Goal: Task Accomplishment & Management: Manage account settings

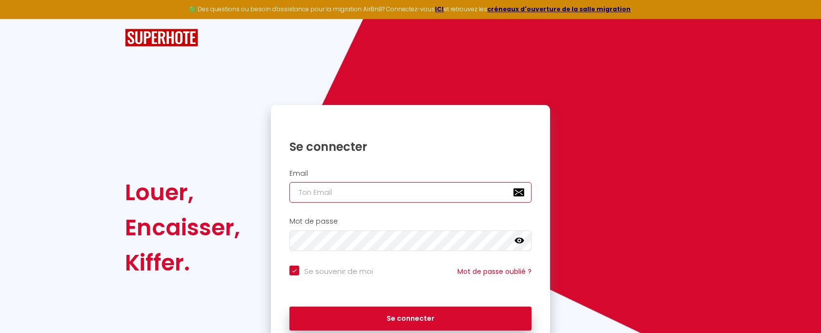
drag, startPoint x: 0, startPoint y: 0, endPoint x: 327, endPoint y: 193, distance: 380.1
click at [327, 193] on input "email" at bounding box center [411, 192] width 242 height 21
type input "l"
checkbox input "true"
type input "ld"
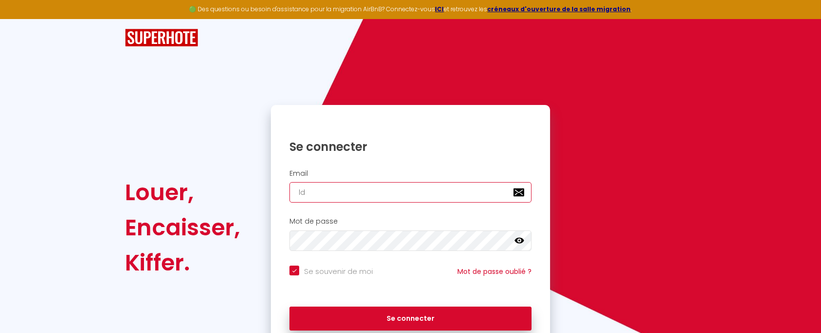
checkbox input "true"
type input "ldm"
checkbox input "true"
type input "ldmj"
checkbox input "true"
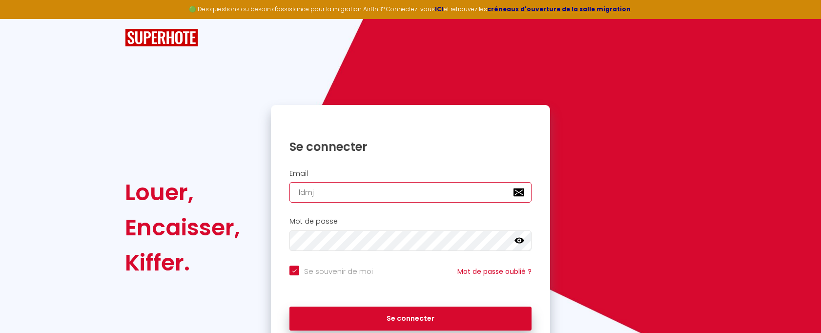
type input "ldmjl"
checkbox input "true"
type input "ldmjlc"
checkbox input "true"
type input "ldmjlc@"
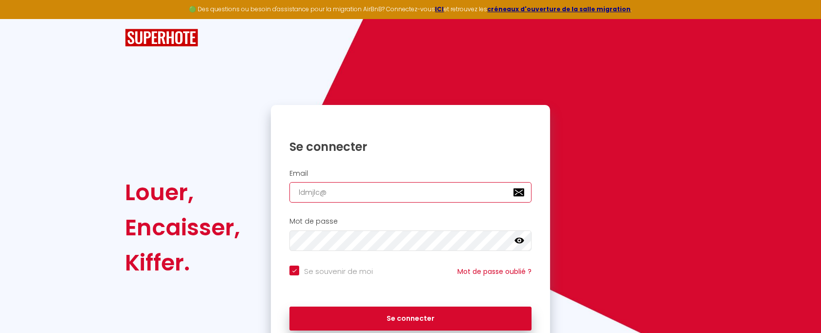
checkbox input "true"
type input "ldmjlc@f"
checkbox input "true"
type input "ldmjlc@fr"
checkbox input "true"
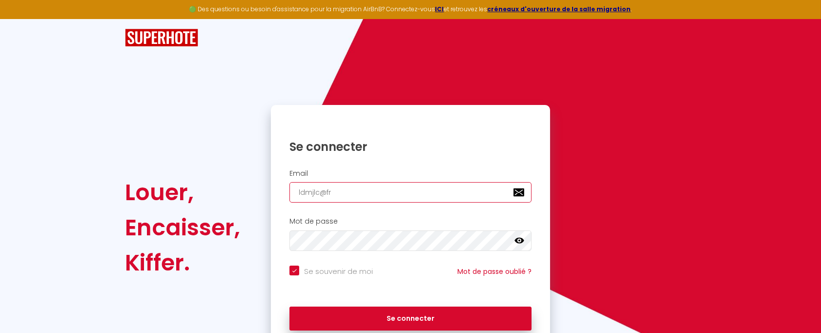
type input "ldmjlc@fre"
checkbox input "true"
type input "ldmjlc@free"
checkbox input "true"
type input "ldmjlc@free."
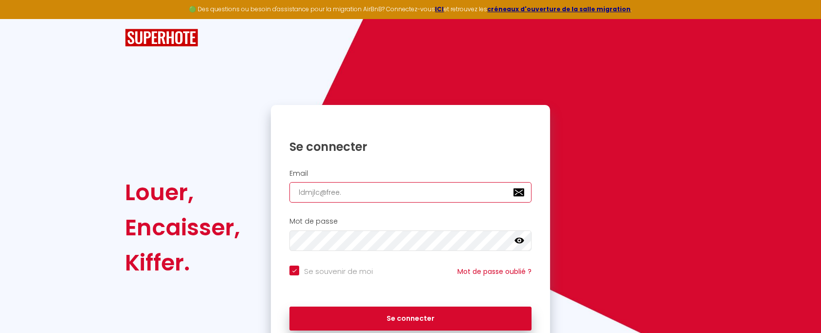
checkbox input "true"
type input "ldmjlc@free.f"
checkbox input "true"
type input "[EMAIL_ADDRESS][DOMAIN_NAME]"
checkbox input "true"
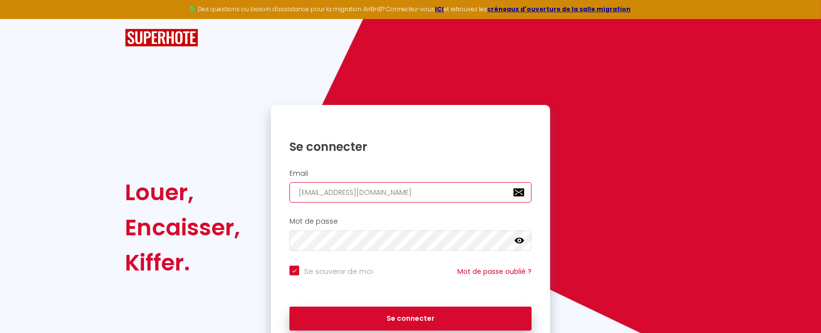
type input "[EMAIL_ADDRESS][DOMAIN_NAME]"
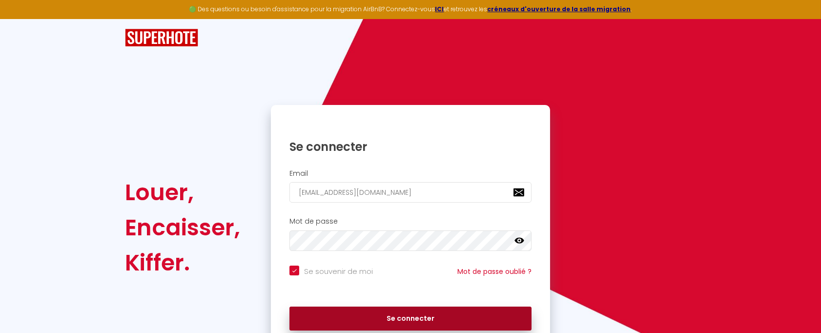
click at [415, 313] on button "Se connecter" at bounding box center [411, 319] width 242 height 24
checkbox input "true"
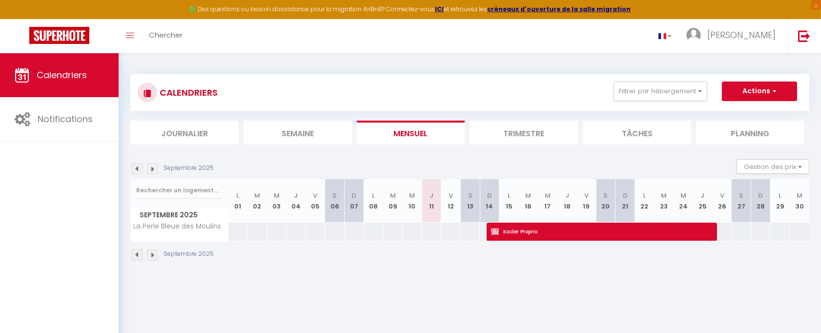
click at [151, 252] on img at bounding box center [152, 255] width 11 height 11
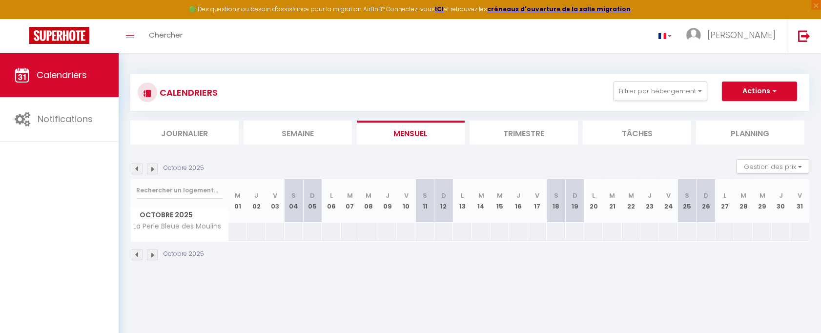
click at [151, 252] on img at bounding box center [152, 255] width 11 height 11
select select
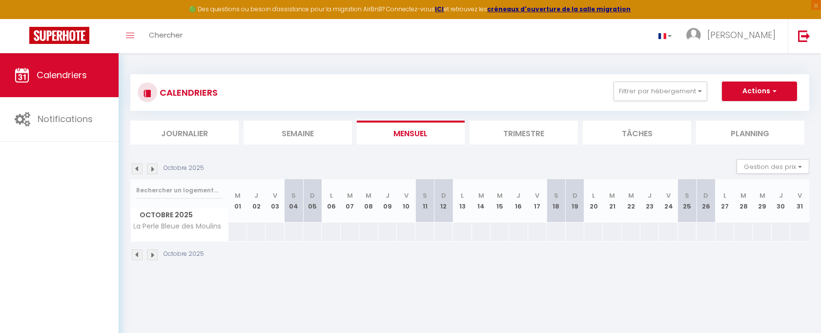
select select
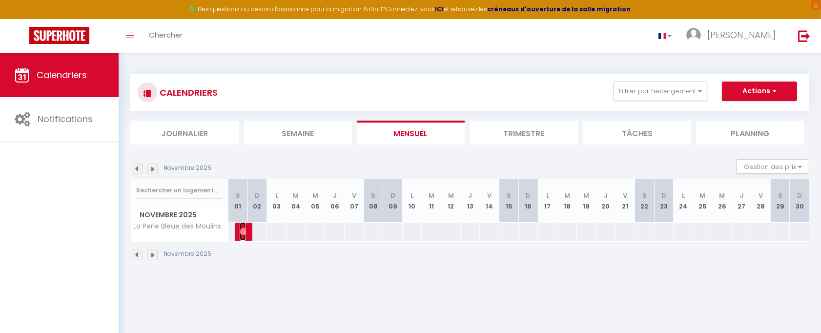
click at [240, 228] on img at bounding box center [244, 232] width 8 height 8
select select "OK"
select select "0"
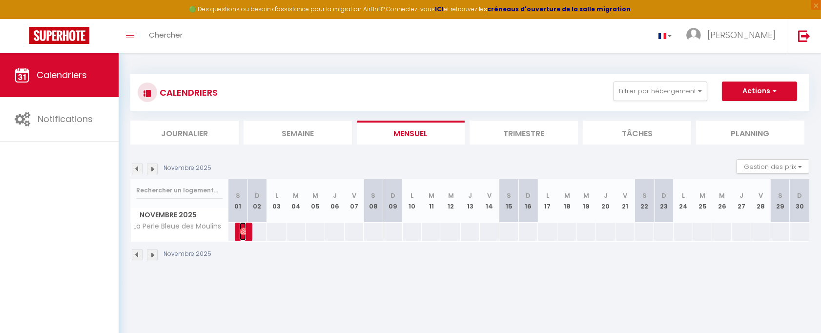
select select "1"
select select
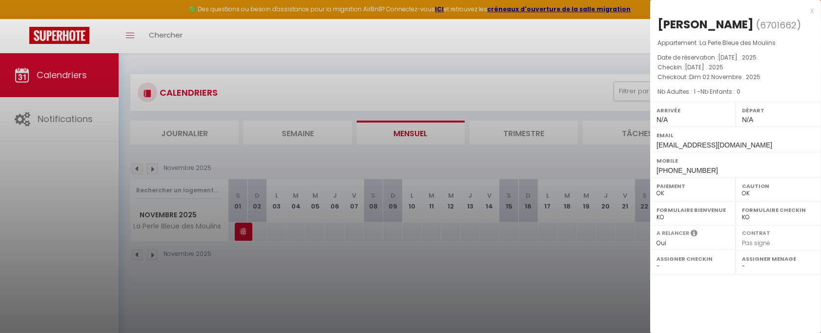
click at [154, 253] on div at bounding box center [410, 166] width 821 height 333
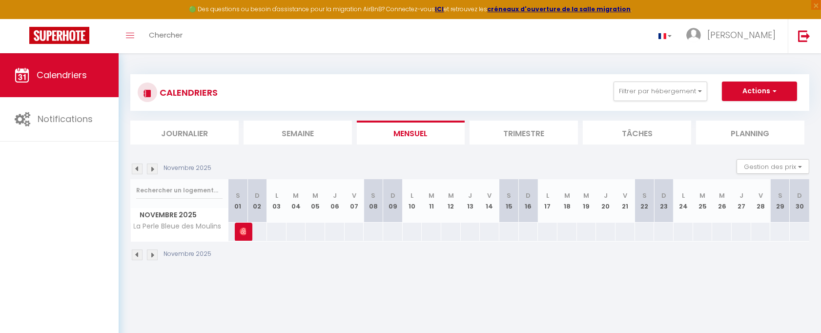
click at [154, 257] on img at bounding box center [152, 255] width 11 height 11
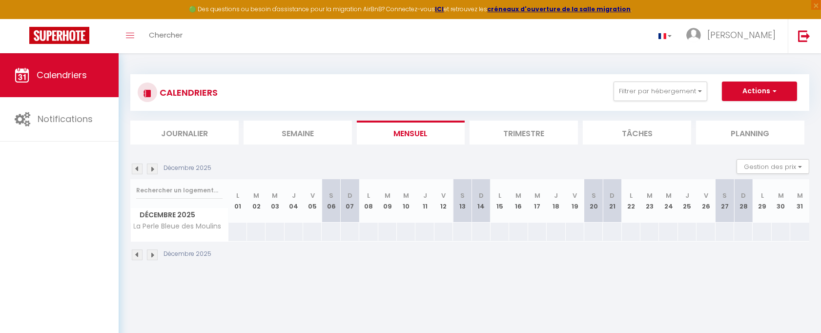
click at [154, 256] on img at bounding box center [152, 255] width 11 height 11
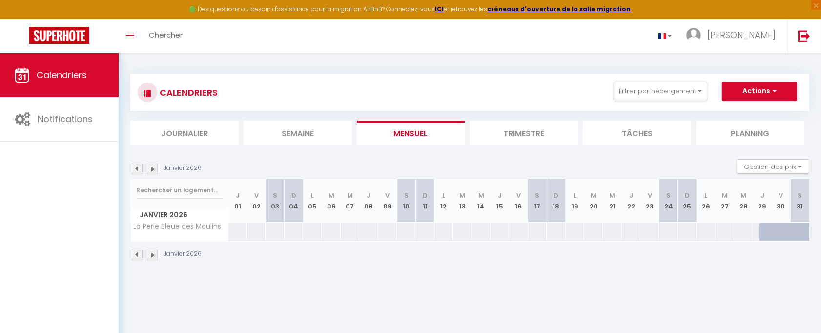
click at [154, 256] on img at bounding box center [152, 255] width 11 height 11
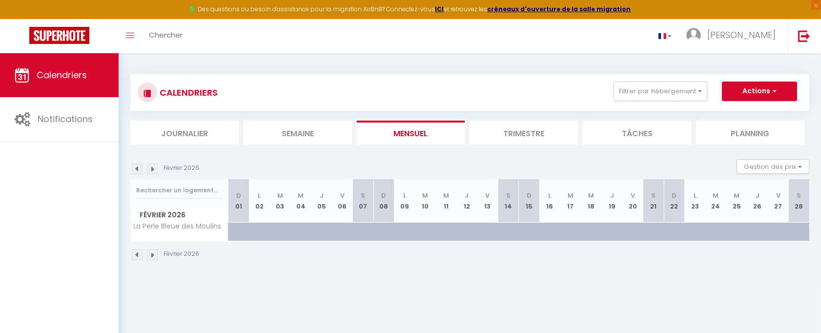
click at [154, 256] on img at bounding box center [152, 255] width 11 height 11
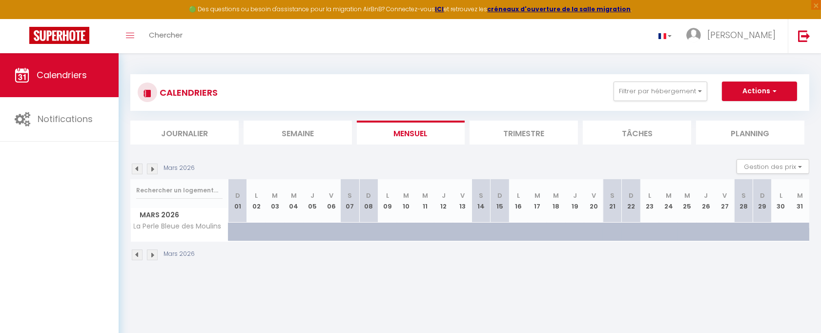
click at [154, 256] on img at bounding box center [152, 255] width 11 height 11
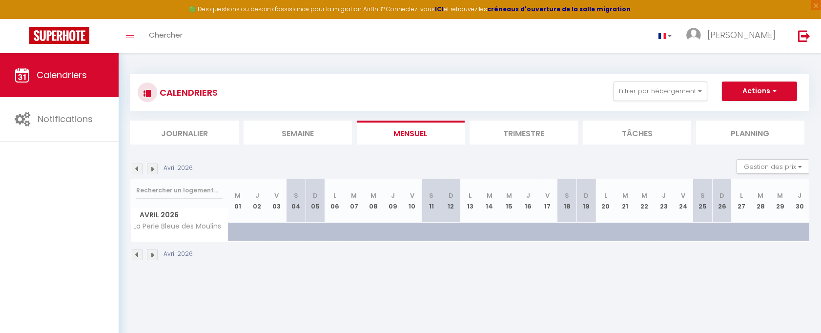
click at [154, 256] on img at bounding box center [152, 255] width 11 height 11
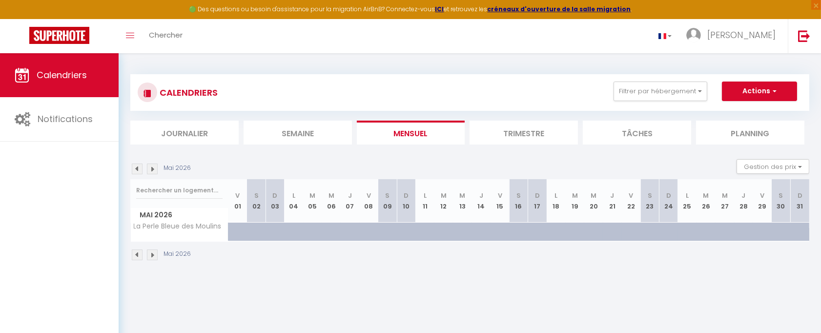
click at [154, 256] on img at bounding box center [152, 255] width 11 height 11
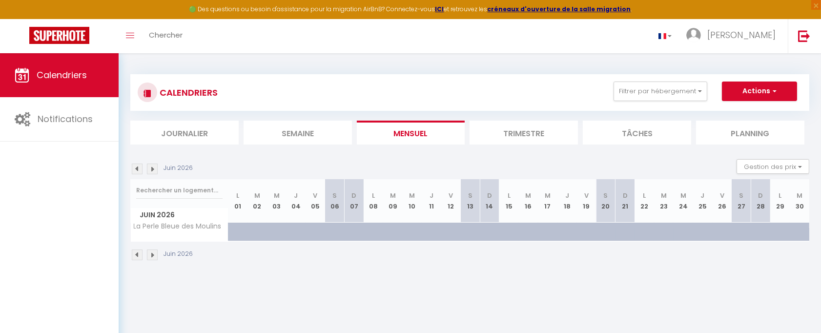
click at [154, 256] on img at bounding box center [152, 255] width 11 height 11
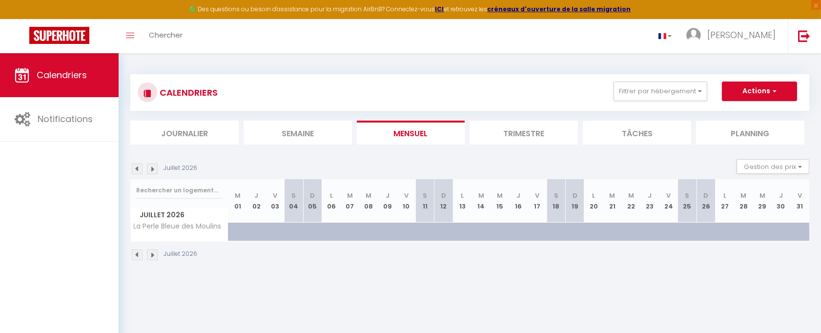
click at [154, 256] on img at bounding box center [152, 255] width 11 height 11
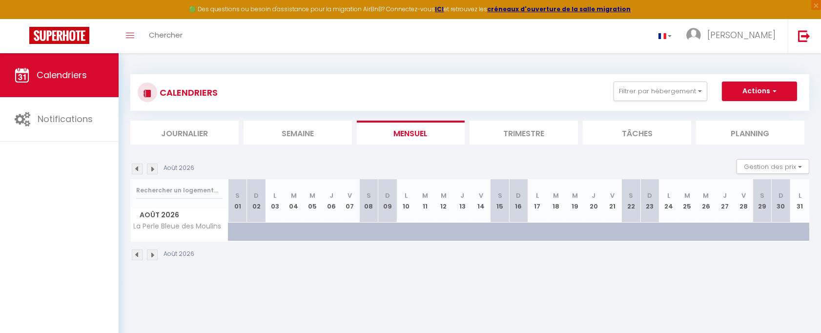
click at [154, 256] on img at bounding box center [152, 255] width 11 height 11
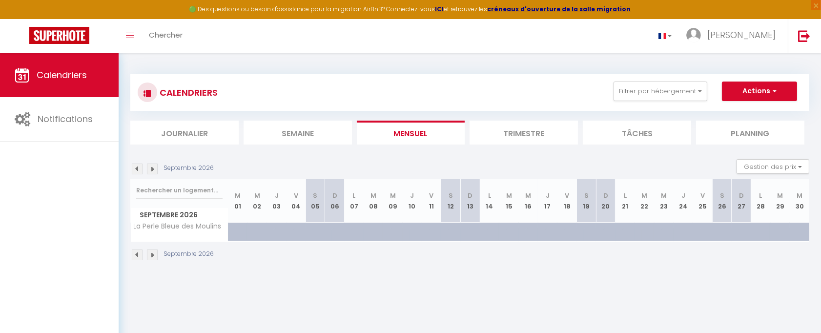
click at [154, 256] on img at bounding box center [152, 255] width 11 height 11
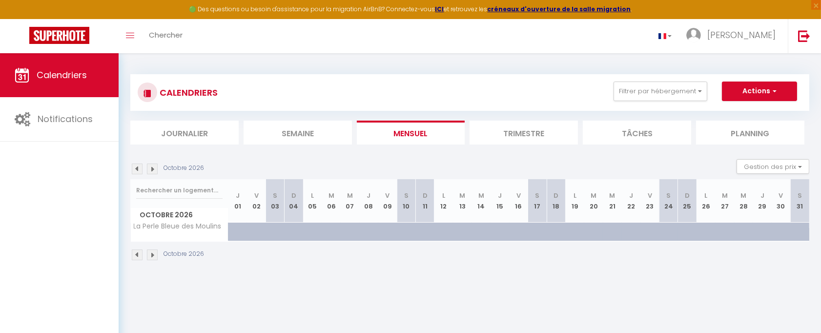
click at [154, 256] on img at bounding box center [152, 255] width 11 height 11
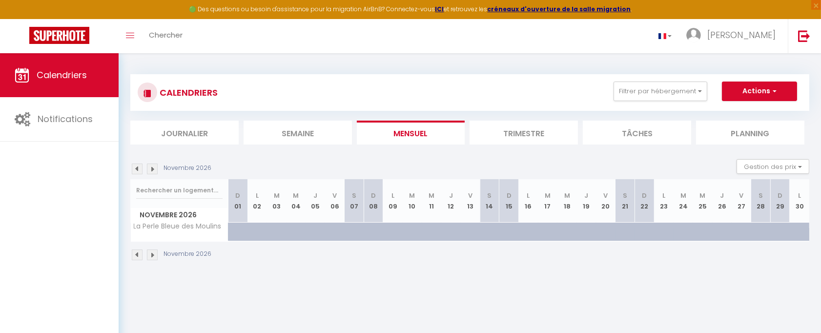
click at [154, 256] on img at bounding box center [152, 255] width 11 height 11
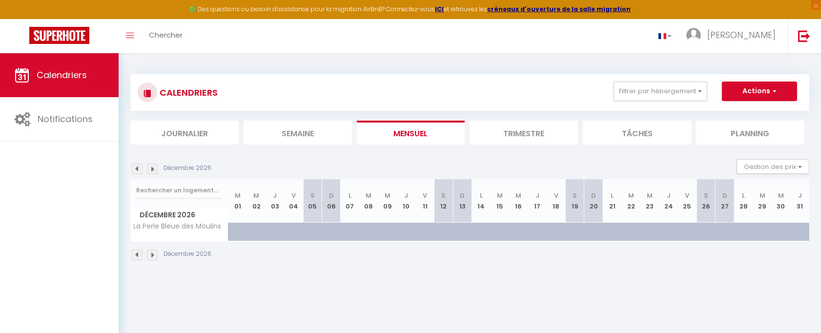
click at [154, 256] on img at bounding box center [152, 255] width 11 height 11
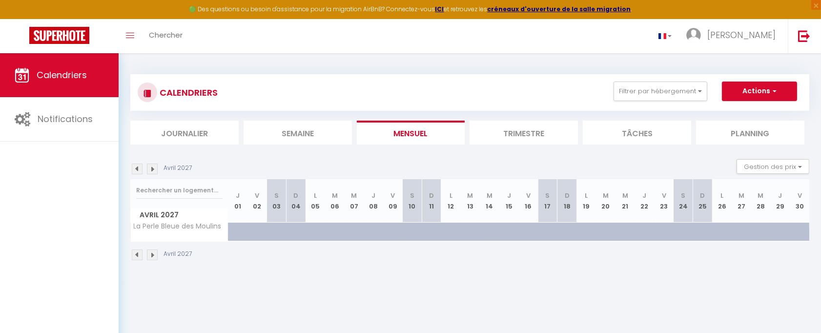
click at [154, 256] on img at bounding box center [152, 255] width 11 height 11
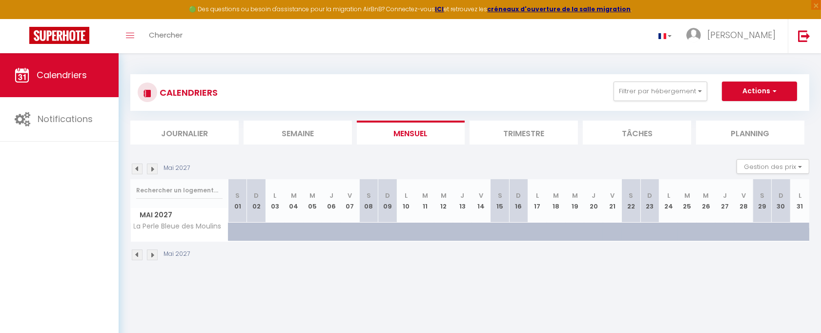
click at [154, 256] on img at bounding box center [152, 255] width 11 height 11
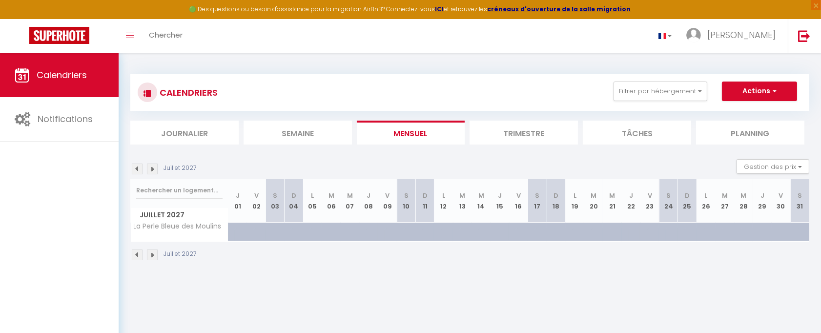
click at [135, 250] on img at bounding box center [137, 255] width 11 height 11
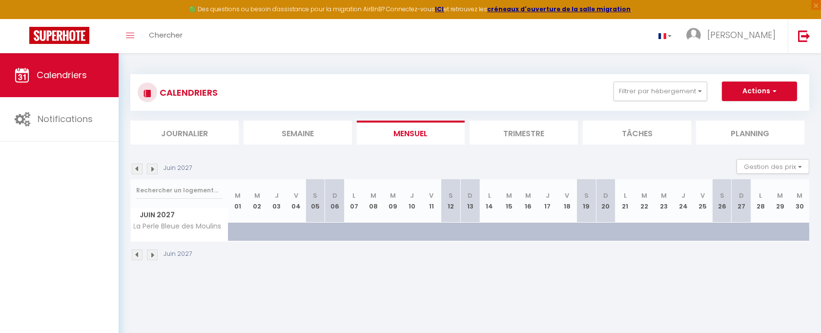
click at [137, 252] on img at bounding box center [137, 255] width 11 height 11
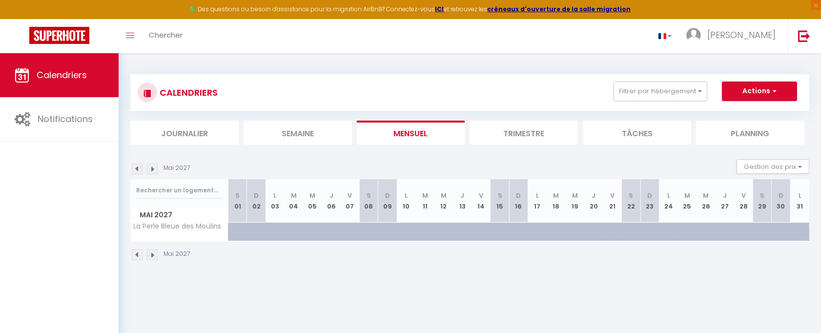
click at [137, 252] on img at bounding box center [137, 255] width 11 height 11
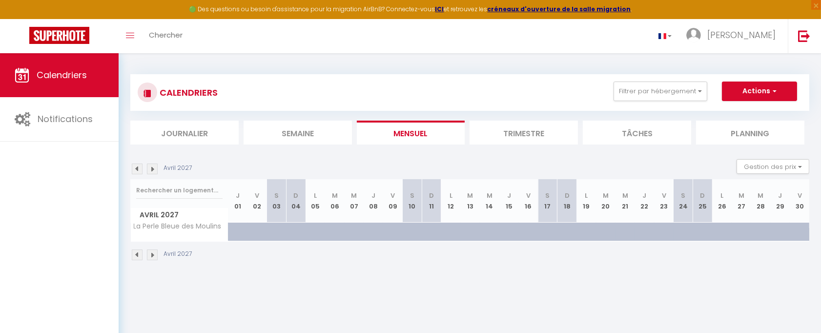
click at [137, 252] on img at bounding box center [137, 255] width 11 height 11
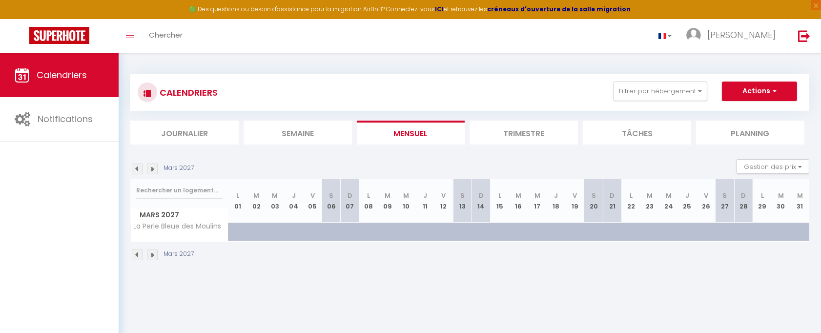
click at [137, 252] on img at bounding box center [137, 255] width 11 height 11
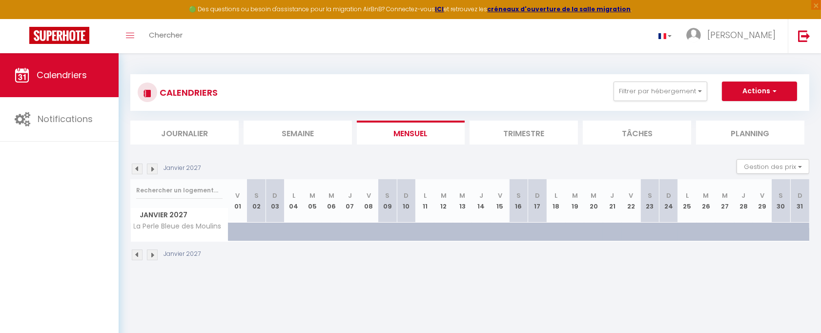
click at [137, 252] on img at bounding box center [137, 255] width 11 height 11
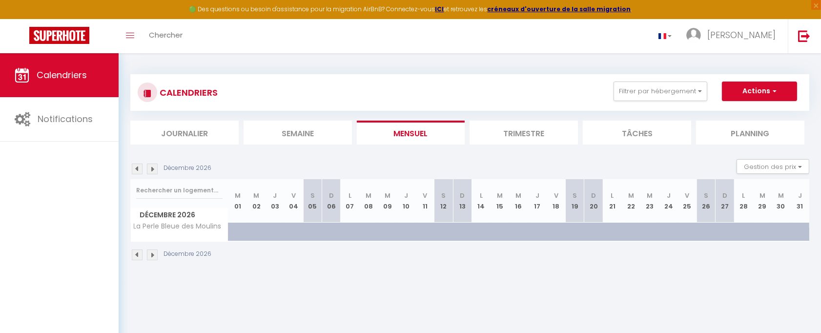
click at [137, 252] on img at bounding box center [137, 255] width 11 height 11
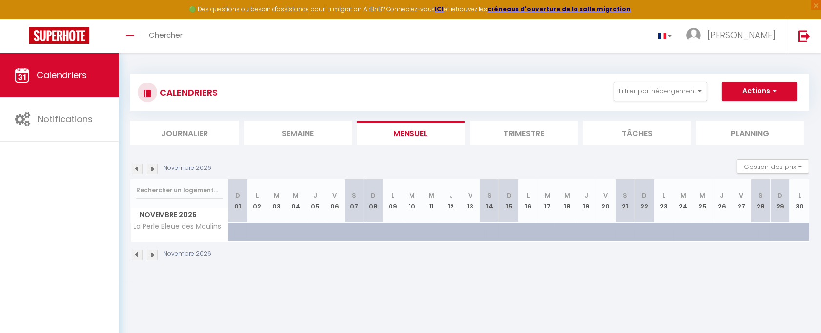
click at [137, 252] on img at bounding box center [137, 255] width 11 height 11
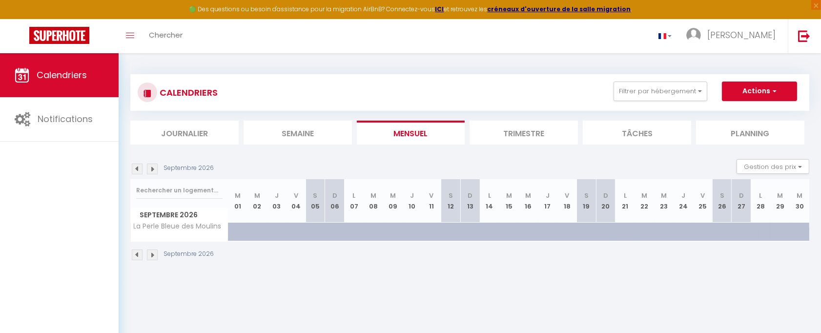
click at [137, 252] on img at bounding box center [137, 255] width 11 height 11
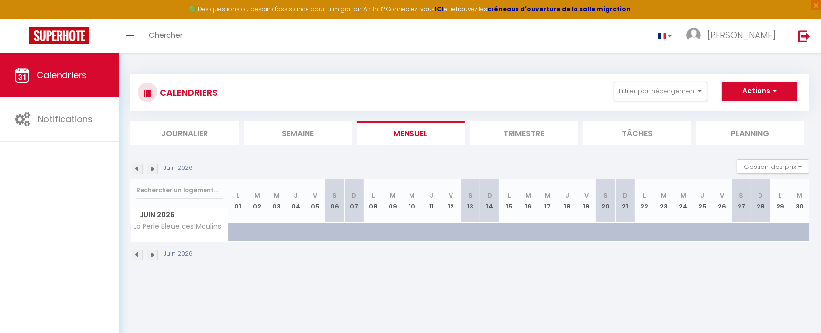
click at [137, 252] on img at bounding box center [137, 255] width 11 height 11
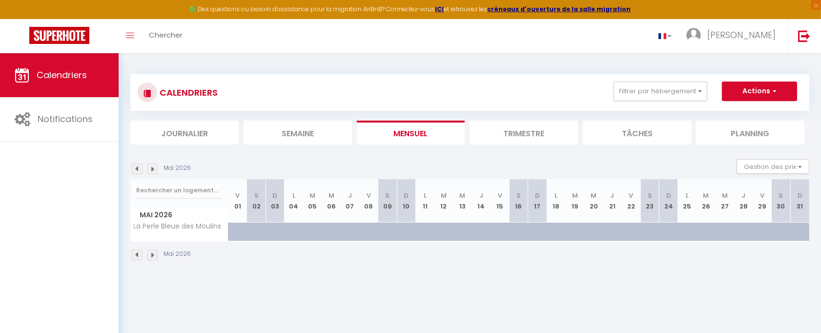
click at [137, 252] on img at bounding box center [137, 255] width 11 height 11
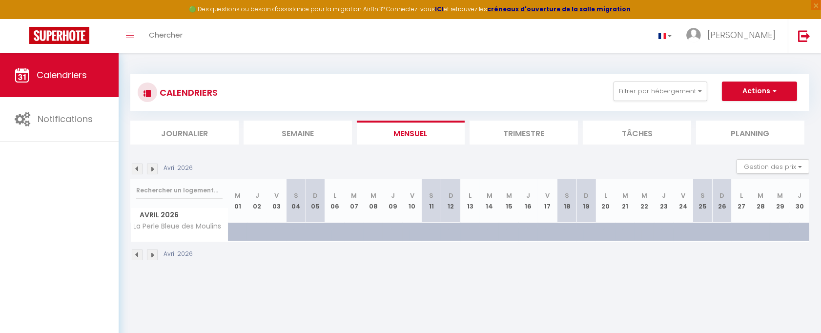
click at [136, 251] on img at bounding box center [137, 255] width 11 height 11
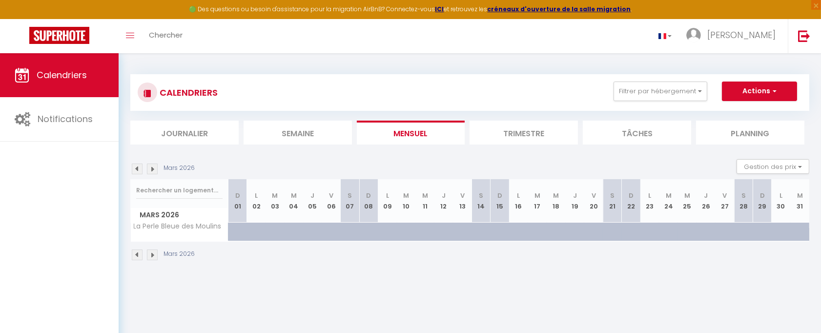
click at [136, 251] on img at bounding box center [137, 255] width 11 height 11
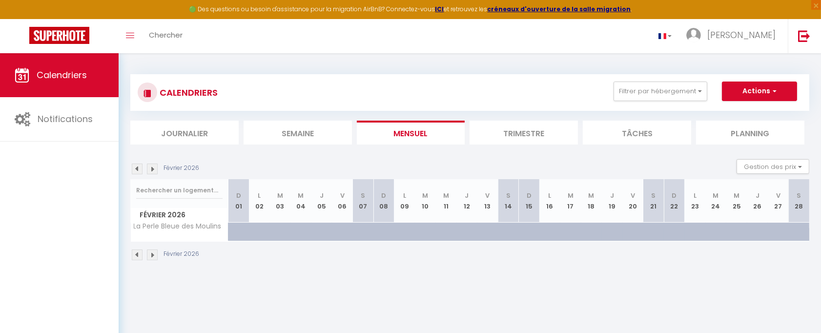
click at [136, 251] on img at bounding box center [137, 255] width 11 height 11
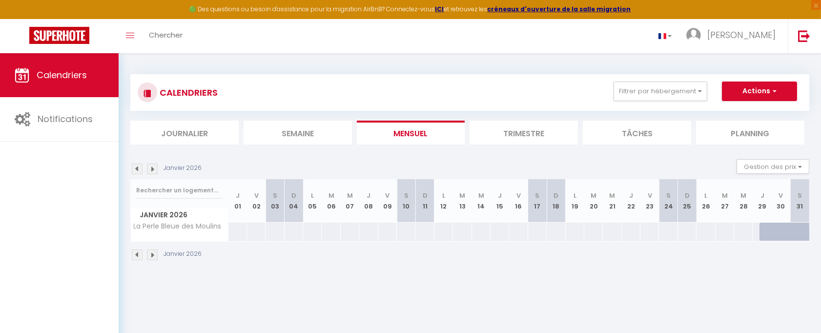
click at [136, 251] on img at bounding box center [137, 255] width 11 height 11
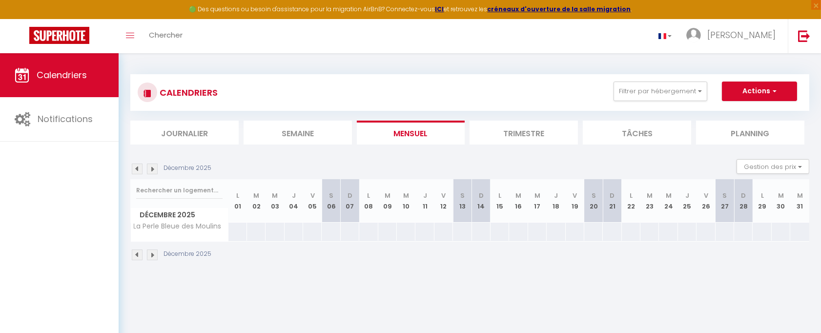
click at [136, 251] on img at bounding box center [137, 255] width 11 height 11
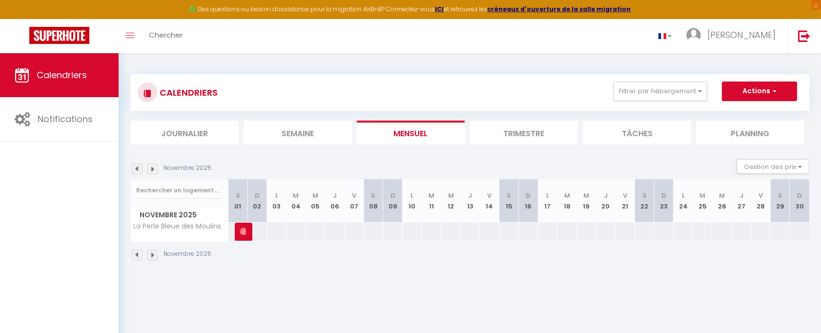
click at [136, 251] on img at bounding box center [137, 255] width 11 height 11
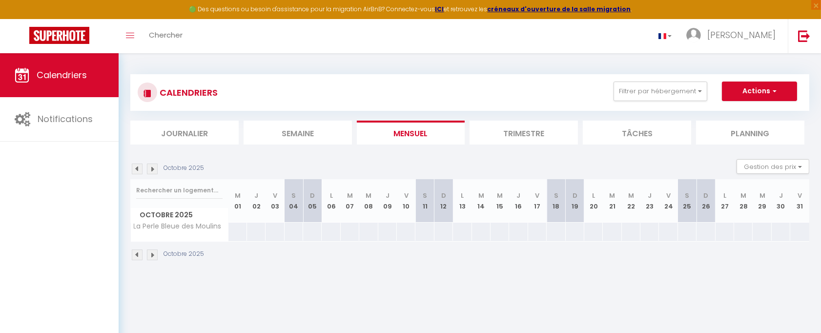
click at [136, 251] on img at bounding box center [137, 255] width 11 height 11
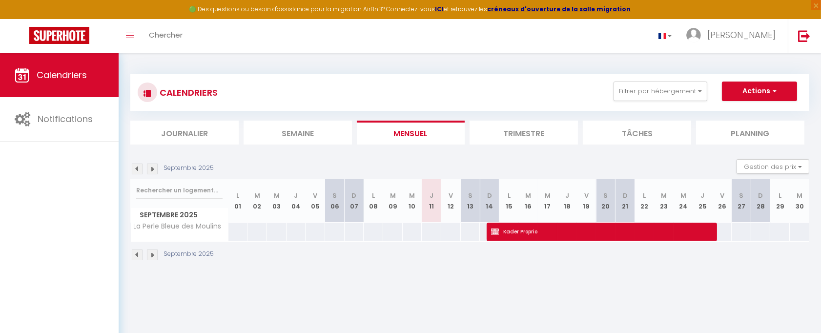
click at [136, 251] on img at bounding box center [137, 255] width 11 height 11
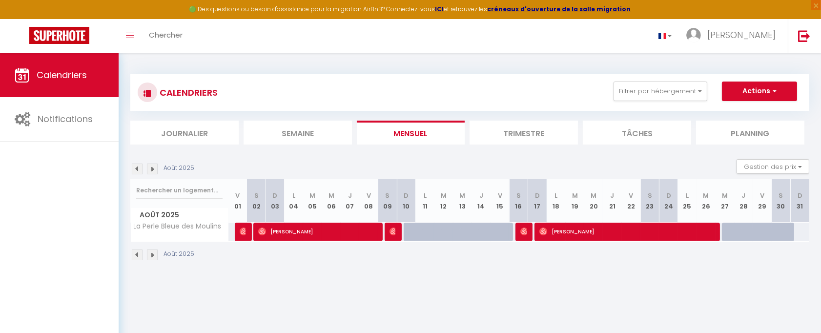
click at [147, 256] on img at bounding box center [152, 255] width 11 height 11
